Goal: Information Seeking & Learning: Learn about a topic

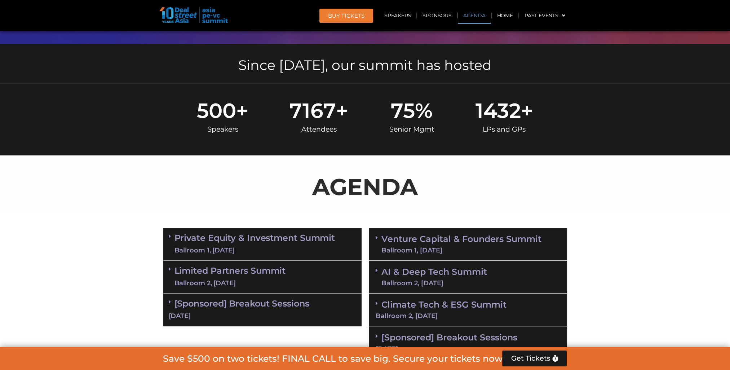
scroll to position [396, 0]
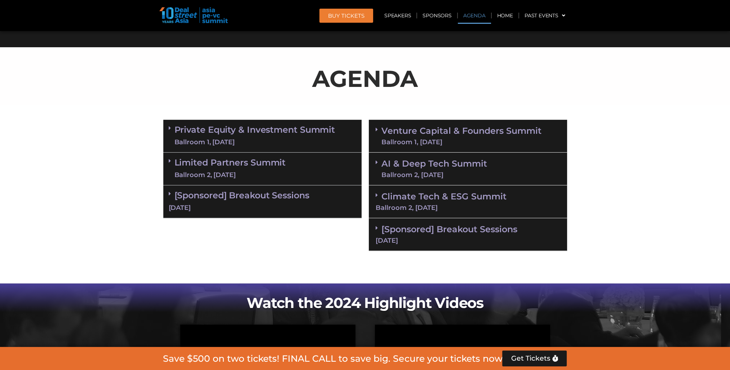
click at [419, 165] on link "AI & Deep Tech Summit Ballroom 2, [DATE]" at bounding box center [434, 168] width 106 height 19
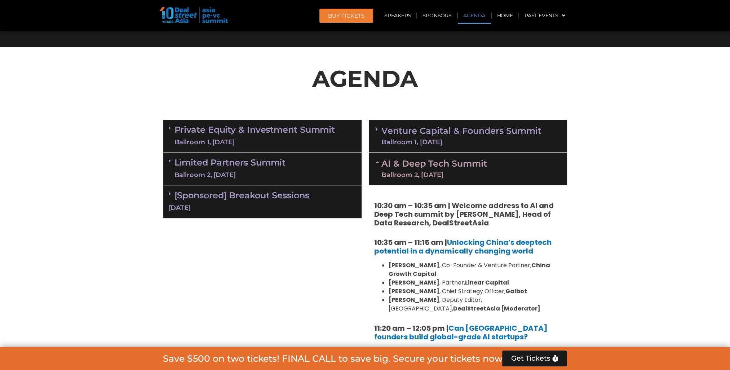
click at [420, 165] on link "AI & Deep Tech Summit Ballroom 2, [DATE]" at bounding box center [434, 168] width 106 height 19
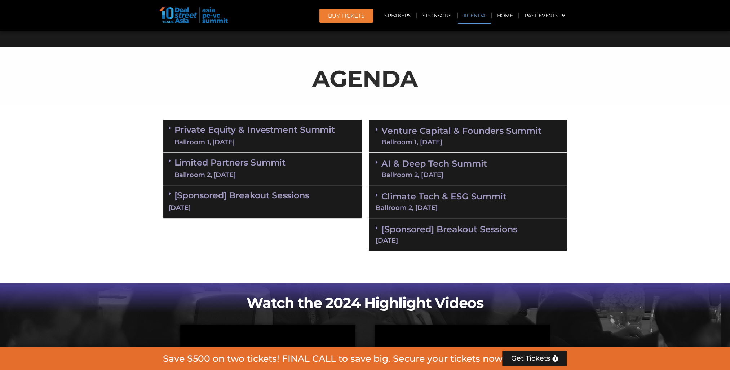
click at [424, 199] on link "Climate Tech & ESG Summit Ballroom 2, [DATE]" at bounding box center [468, 201] width 185 height 20
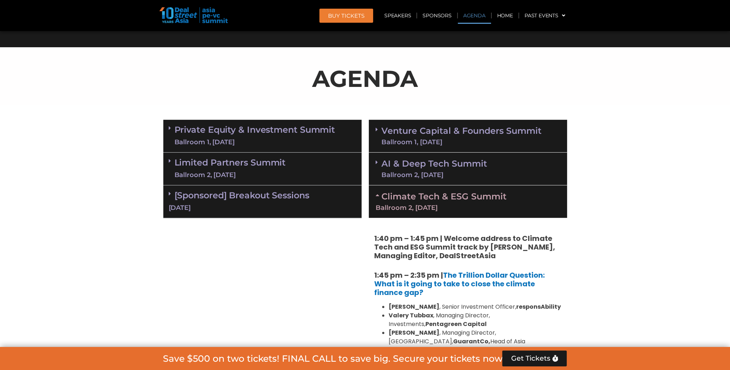
click at [424, 199] on link "Climate Tech & ESG Summit Ballroom 2, [DATE]" at bounding box center [468, 201] width 185 height 20
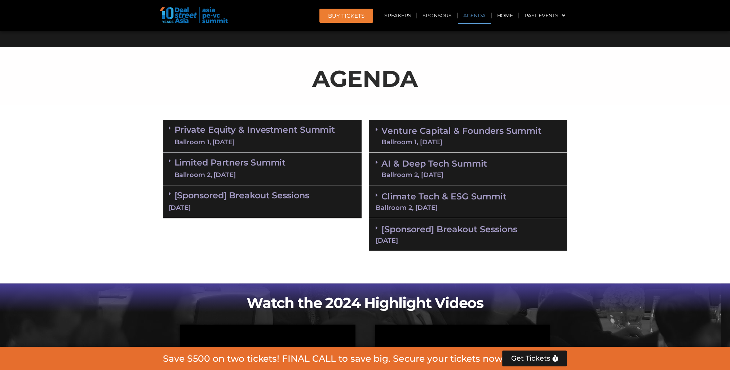
click at [424, 164] on link "AI & Deep Tech Summit Ballroom 2, [DATE]" at bounding box center [434, 168] width 106 height 19
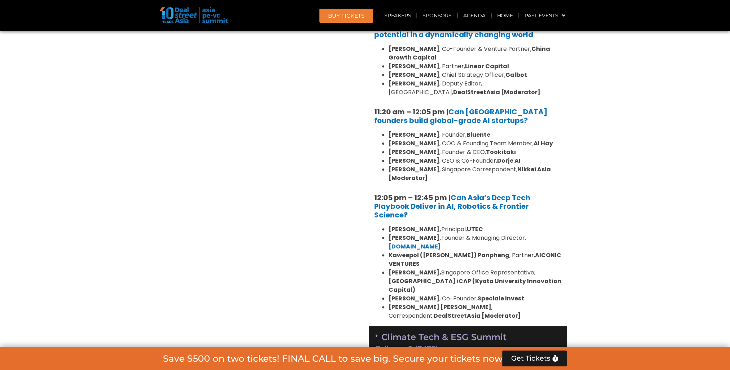
scroll to position [649, 0]
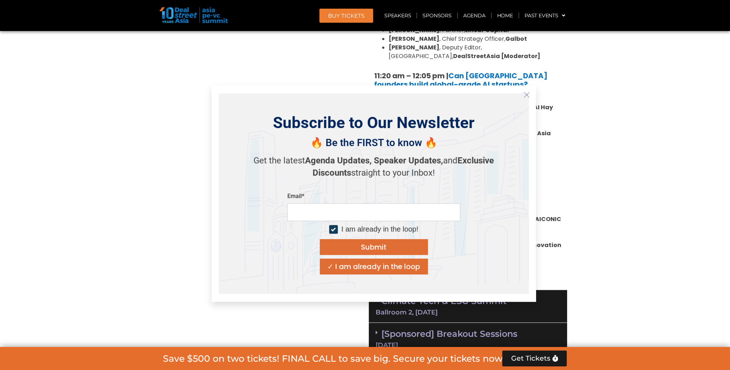
click at [528, 93] on line "Close" at bounding box center [526, 94] width 5 height 5
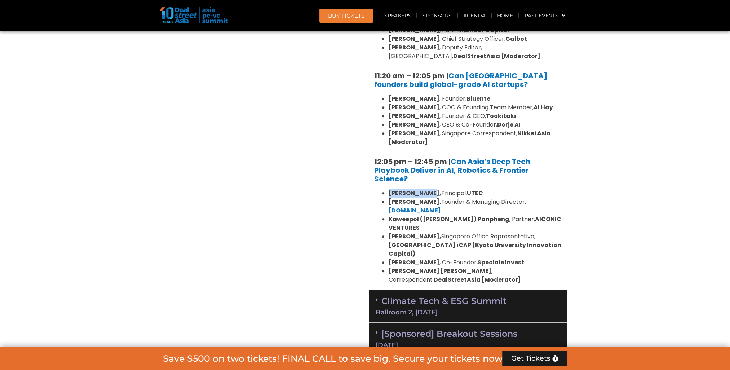
drag, startPoint x: 387, startPoint y: 191, endPoint x: 427, endPoint y: 191, distance: 39.3
click at [427, 191] on ul "[PERSON_NAME], Principal, UTEC [PERSON_NAME], Founder & Managing Director, [DOM…" at bounding box center [467, 236] width 187 height 95
drag, startPoint x: 427, startPoint y: 191, endPoint x: 401, endPoint y: 201, distance: 27.0
click at [401, 201] on b "[PERSON_NAME]," at bounding box center [415, 202] width 53 height 8
